Goal: Check status: Check status

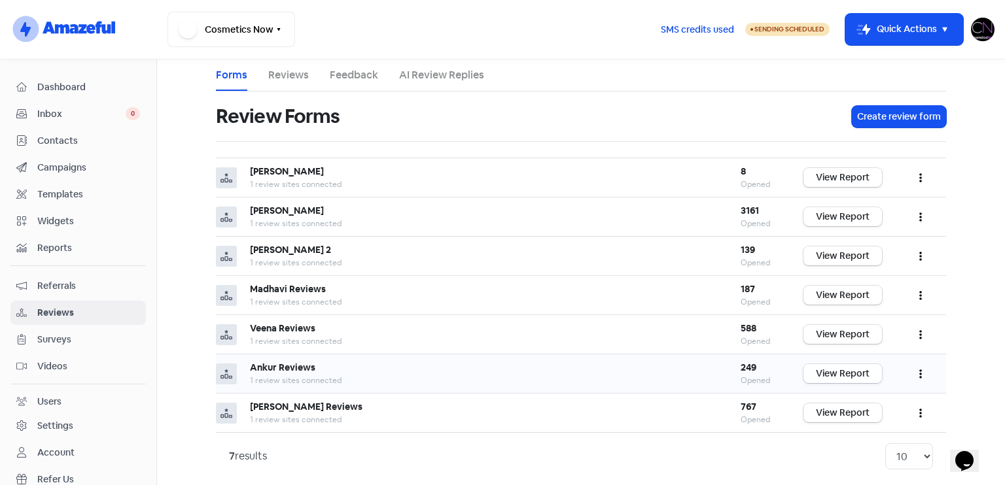
click at [863, 373] on link "View Report" at bounding box center [842, 373] width 78 height 19
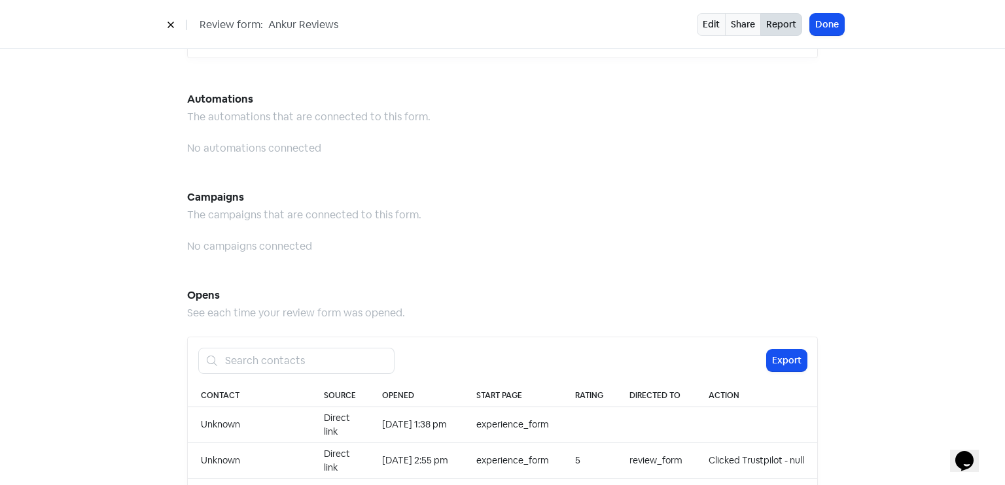
scroll to position [1145, 0]
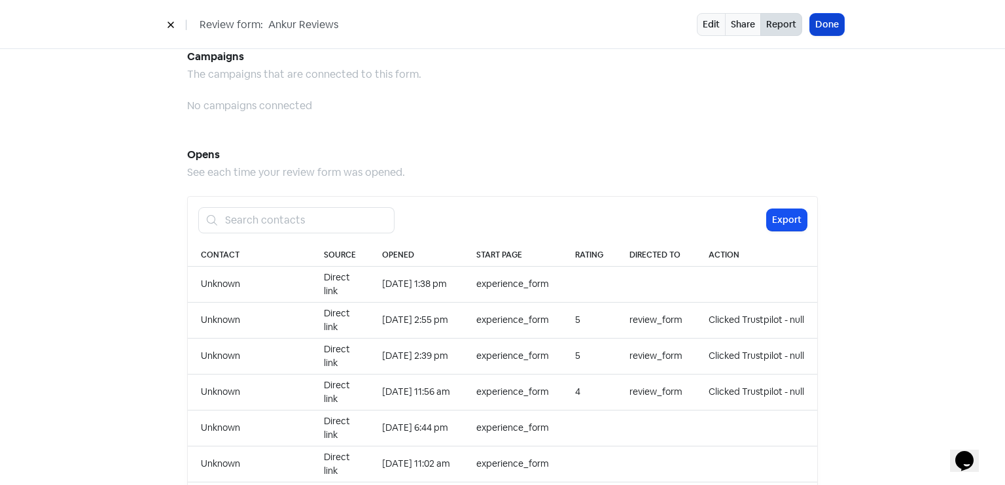
click at [833, 26] on button "Done" at bounding box center [827, 25] width 34 height 22
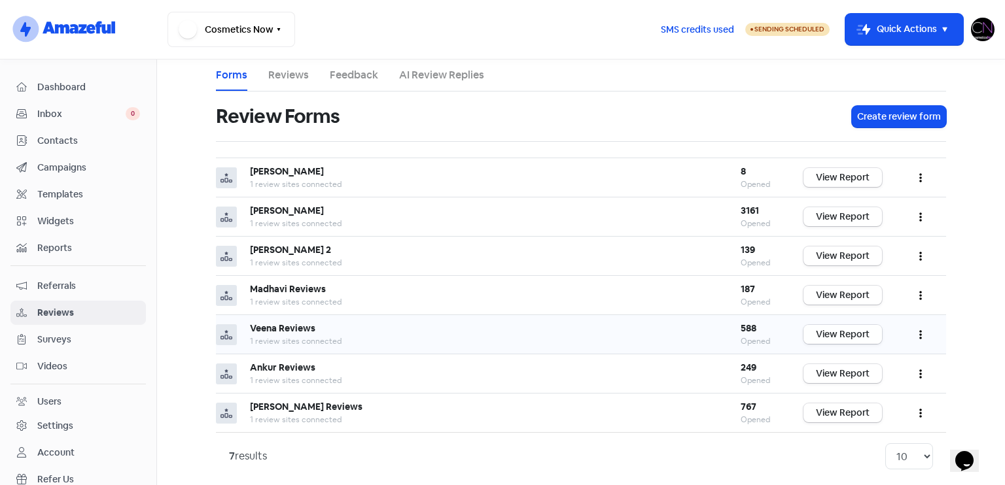
click at [855, 328] on link "View Report" at bounding box center [842, 334] width 78 height 19
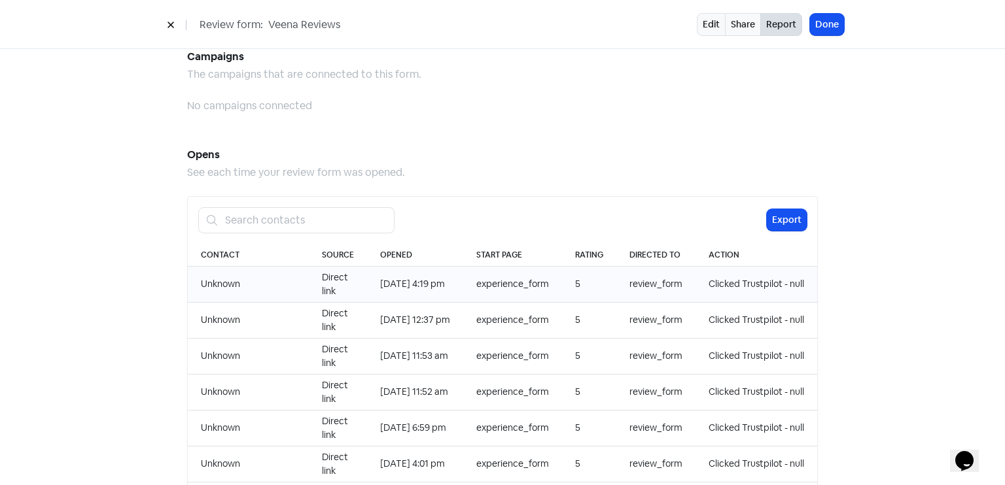
scroll to position [1344, 0]
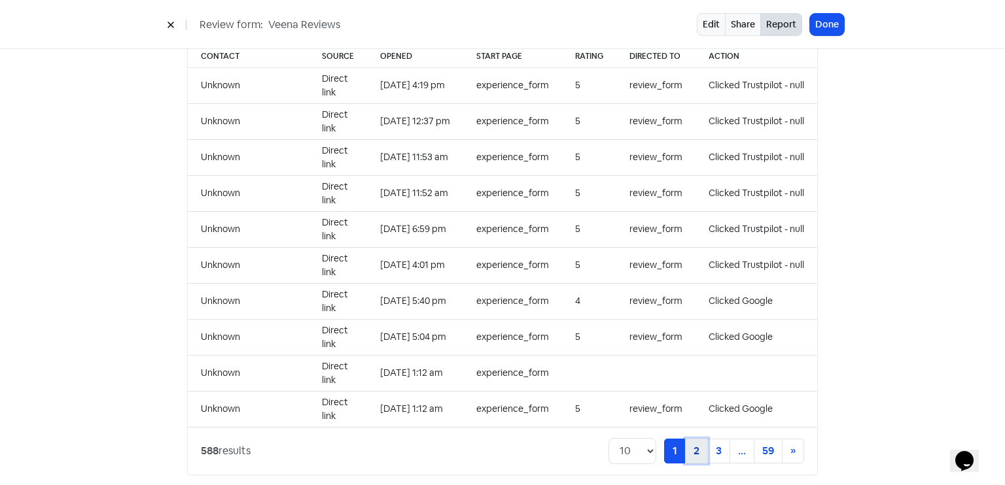
click at [695, 439] on link "2" at bounding box center [696, 451] width 23 height 25
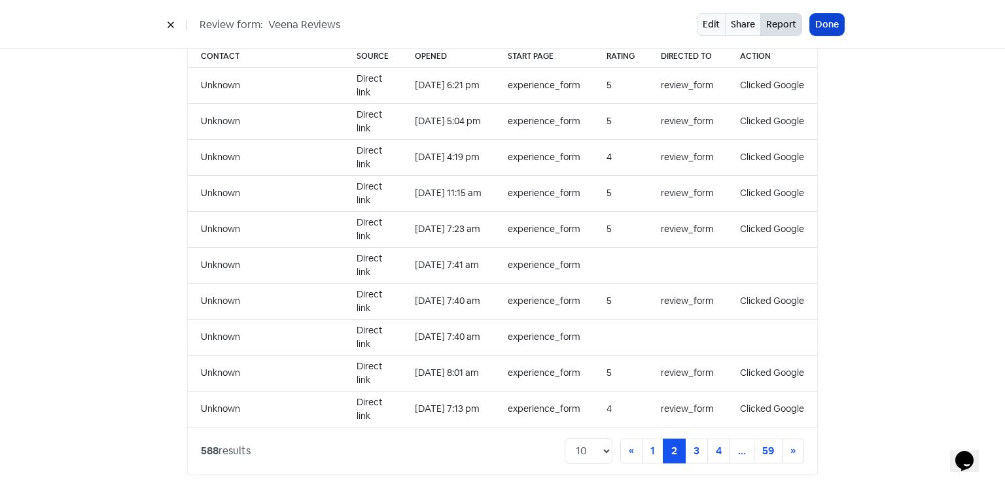
click at [823, 24] on button "Done" at bounding box center [827, 25] width 34 height 22
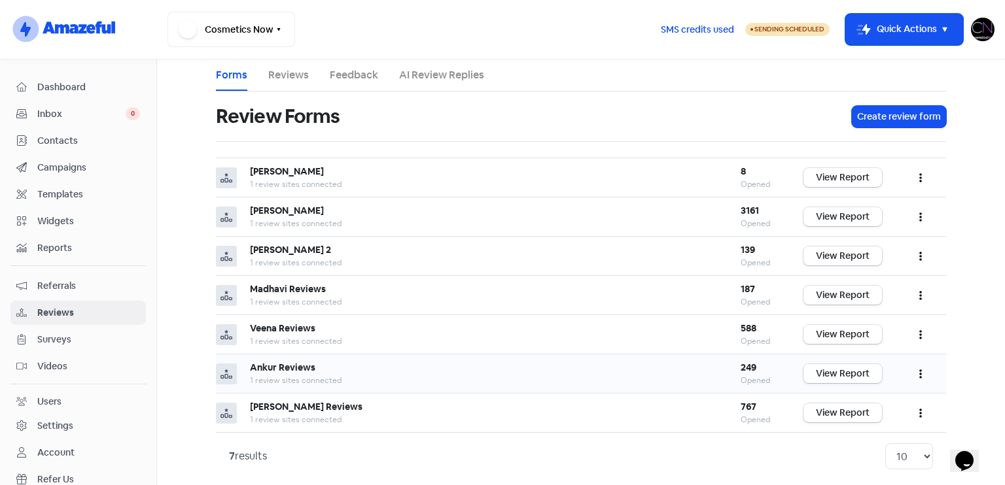
click at [857, 371] on link "View Report" at bounding box center [842, 373] width 78 height 19
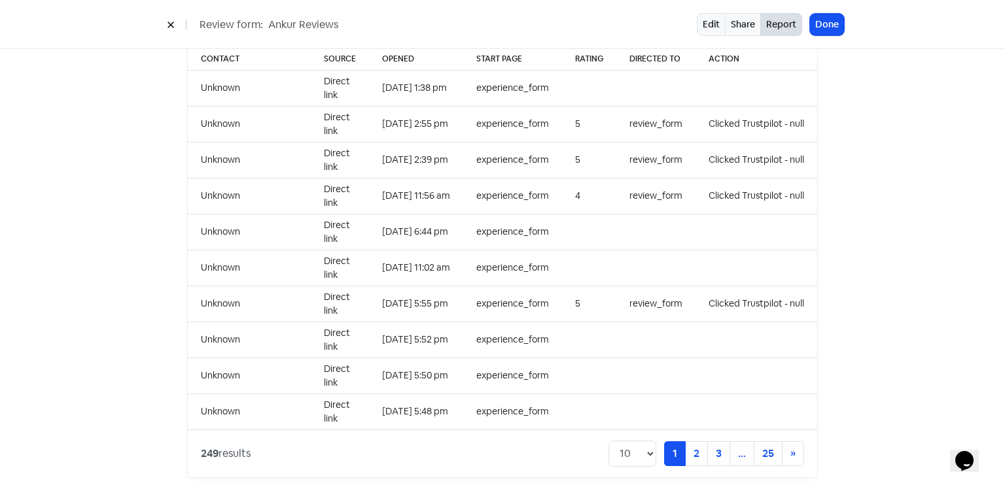
scroll to position [1344, 0]
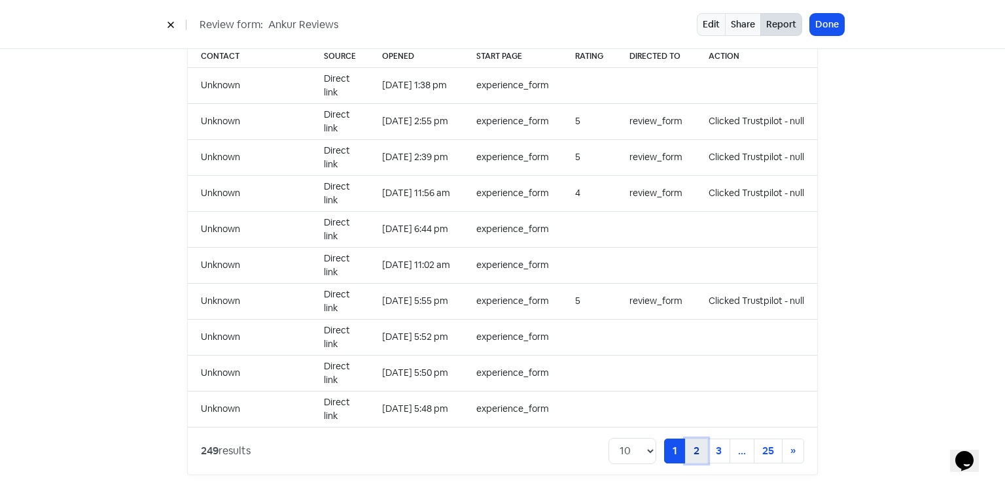
click at [688, 439] on link "2" at bounding box center [696, 451] width 23 height 25
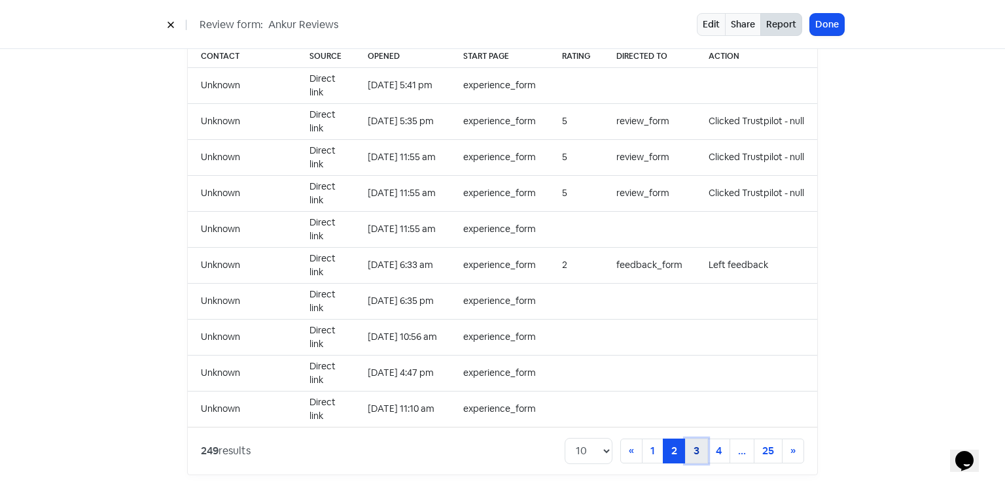
click at [685, 439] on link "3" at bounding box center [696, 451] width 23 height 25
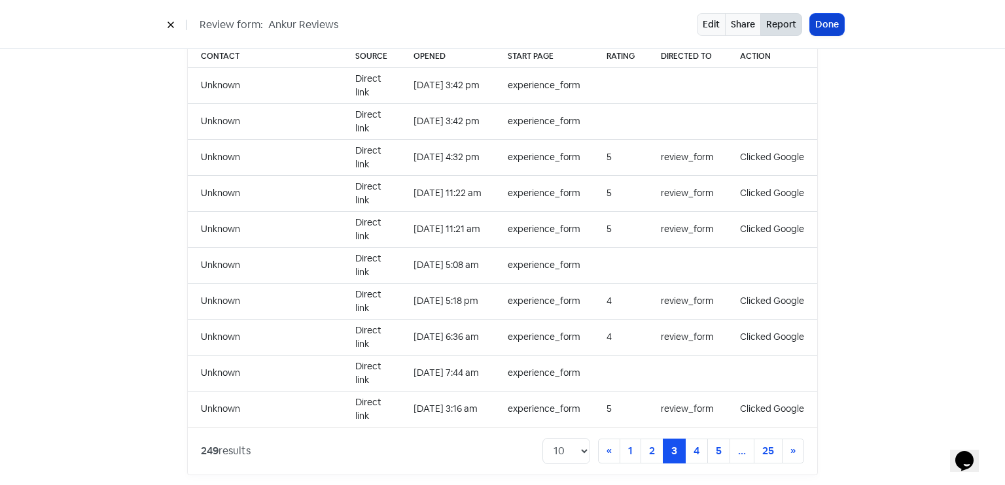
click at [827, 31] on button "Done" at bounding box center [827, 25] width 34 height 22
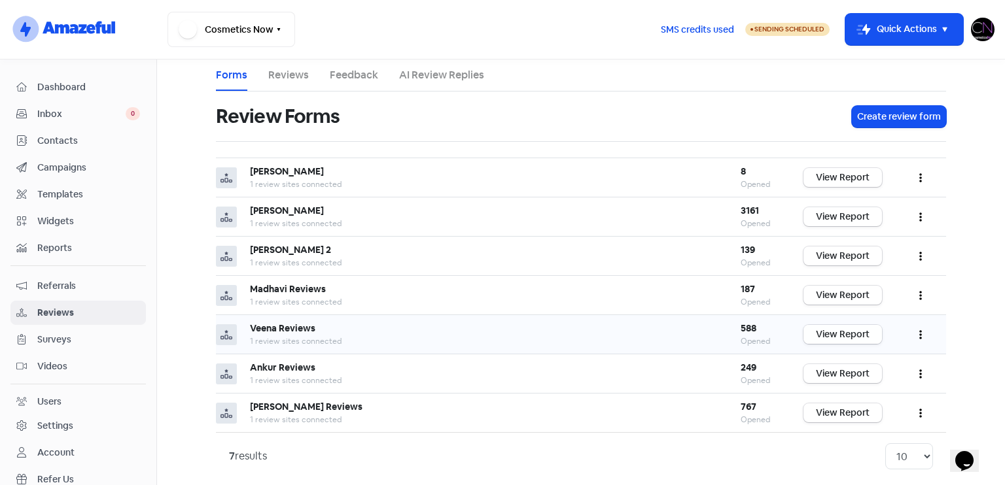
click at [836, 328] on link "View Report" at bounding box center [842, 334] width 78 height 19
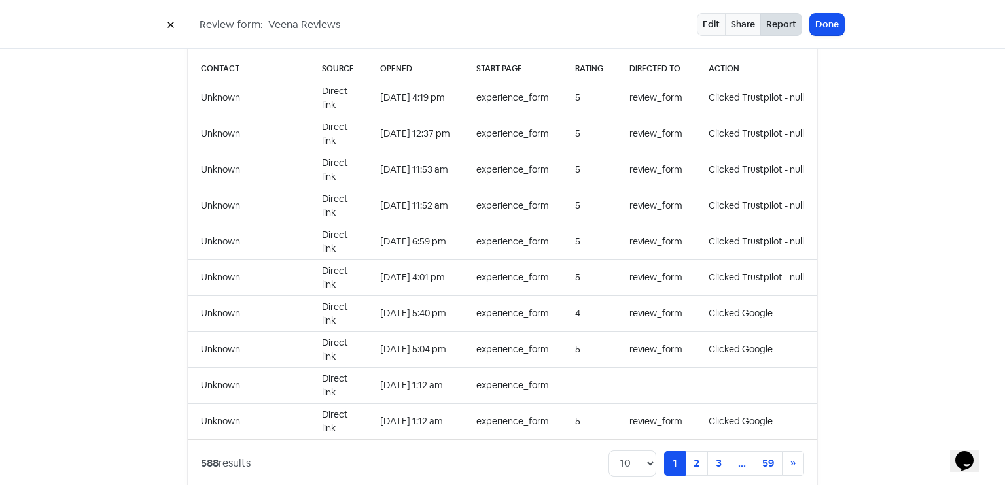
scroll to position [1344, 0]
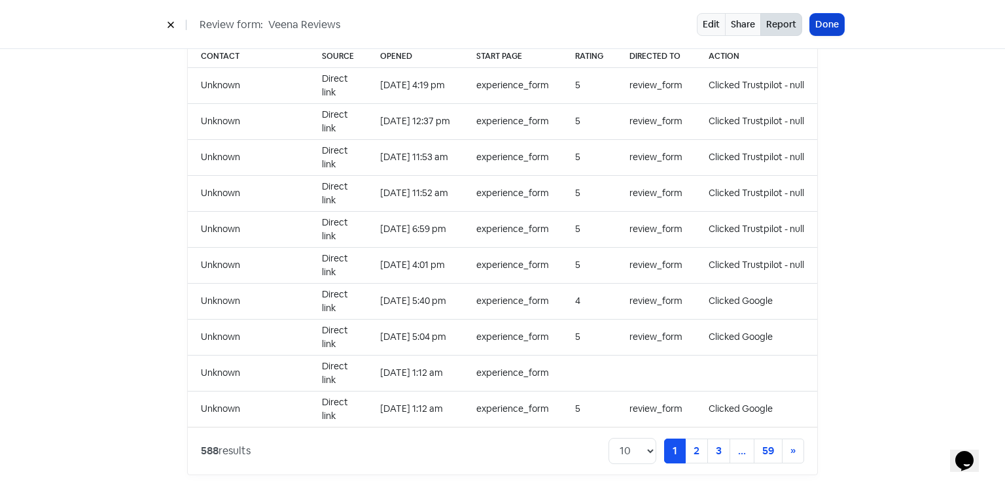
click at [819, 17] on button "Done" at bounding box center [827, 25] width 34 height 22
